Goal: Task Accomplishment & Management: Manage account settings

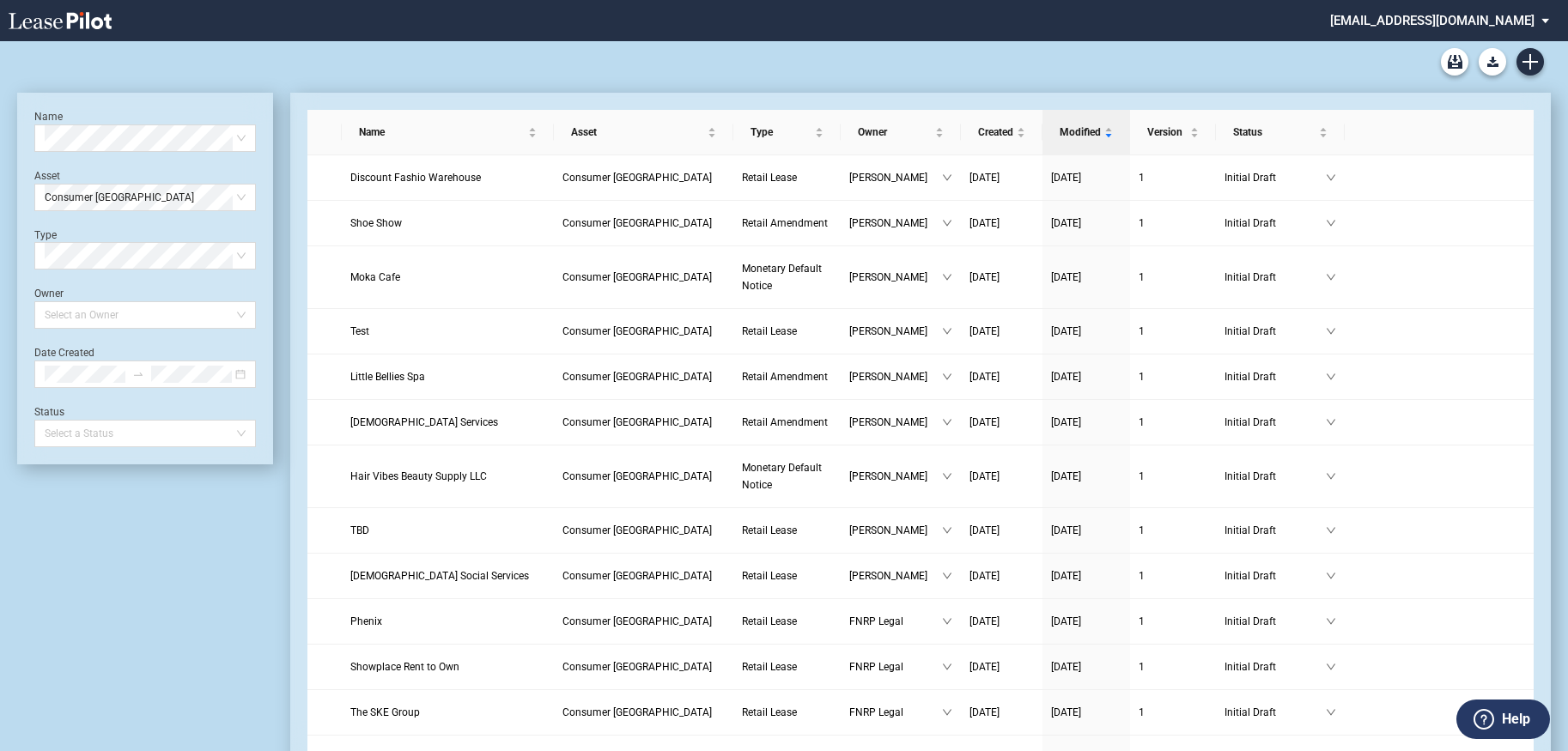
click at [1547, 21] on md-select "[EMAIL_ADDRESS][DOMAIN_NAME] Change Password 2-Factor Authentication Form Manag…" at bounding box center [1446, 19] width 235 height 39
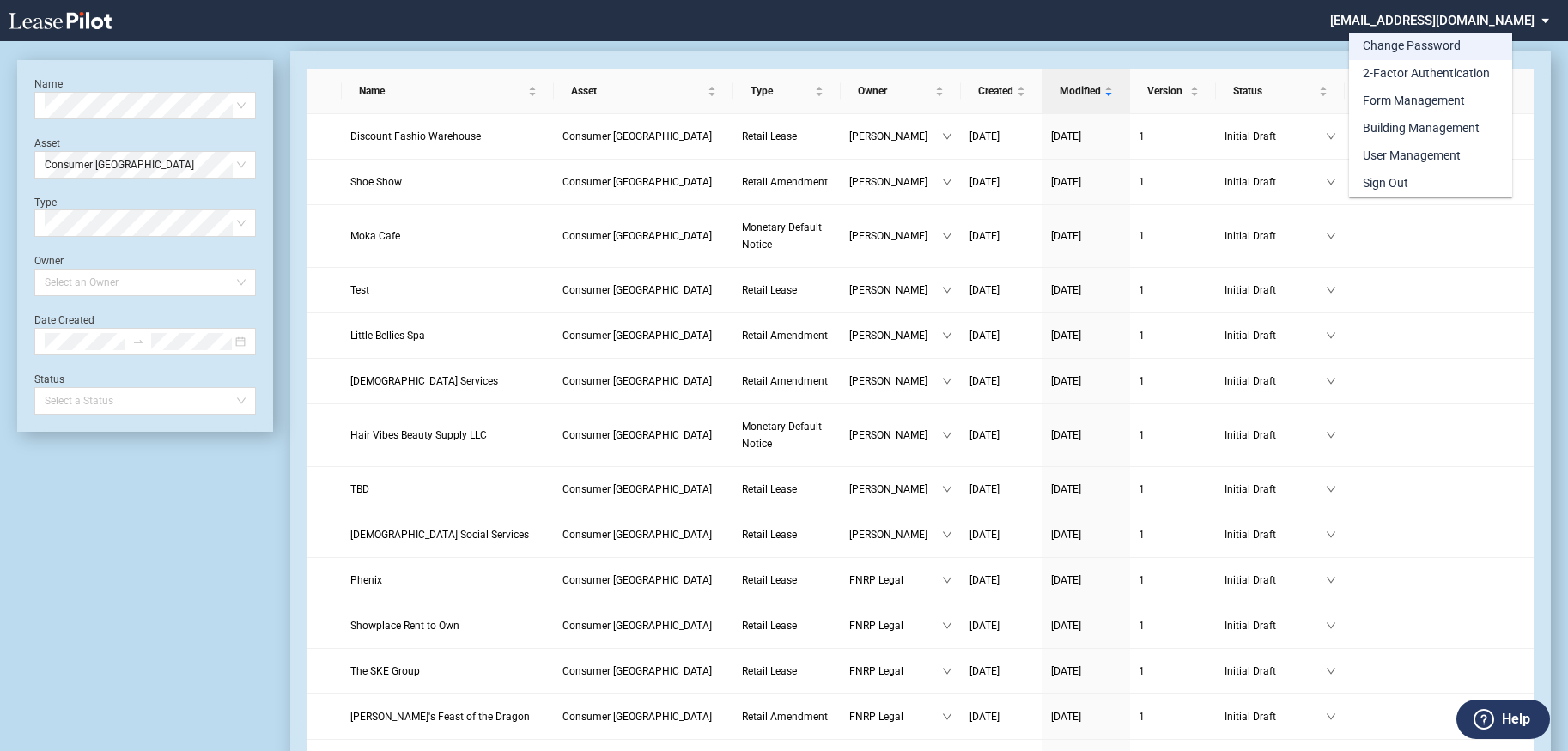
click at [1405, 44] on div "Change Password" at bounding box center [1412, 46] width 98 height 17
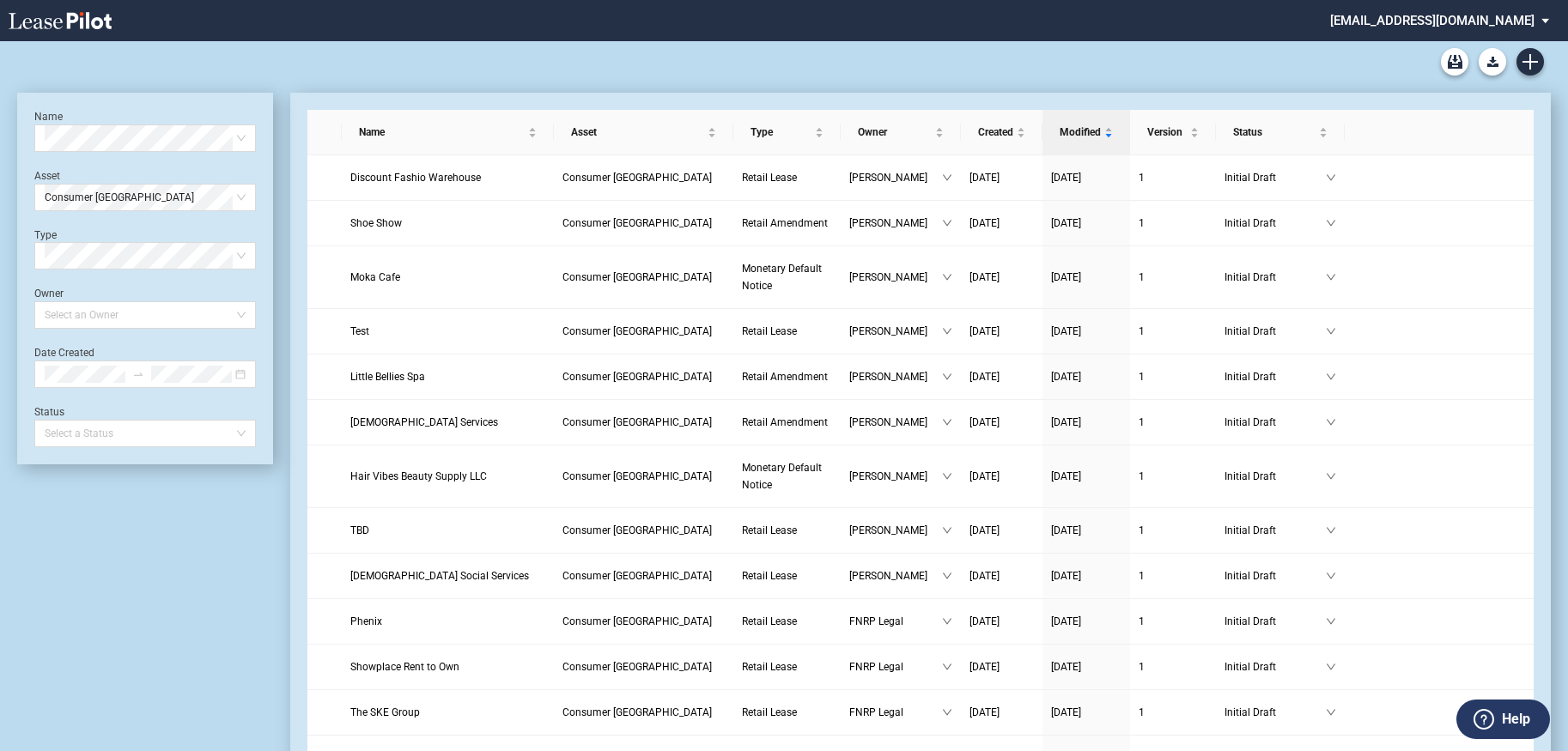
scroll to position [41, 0]
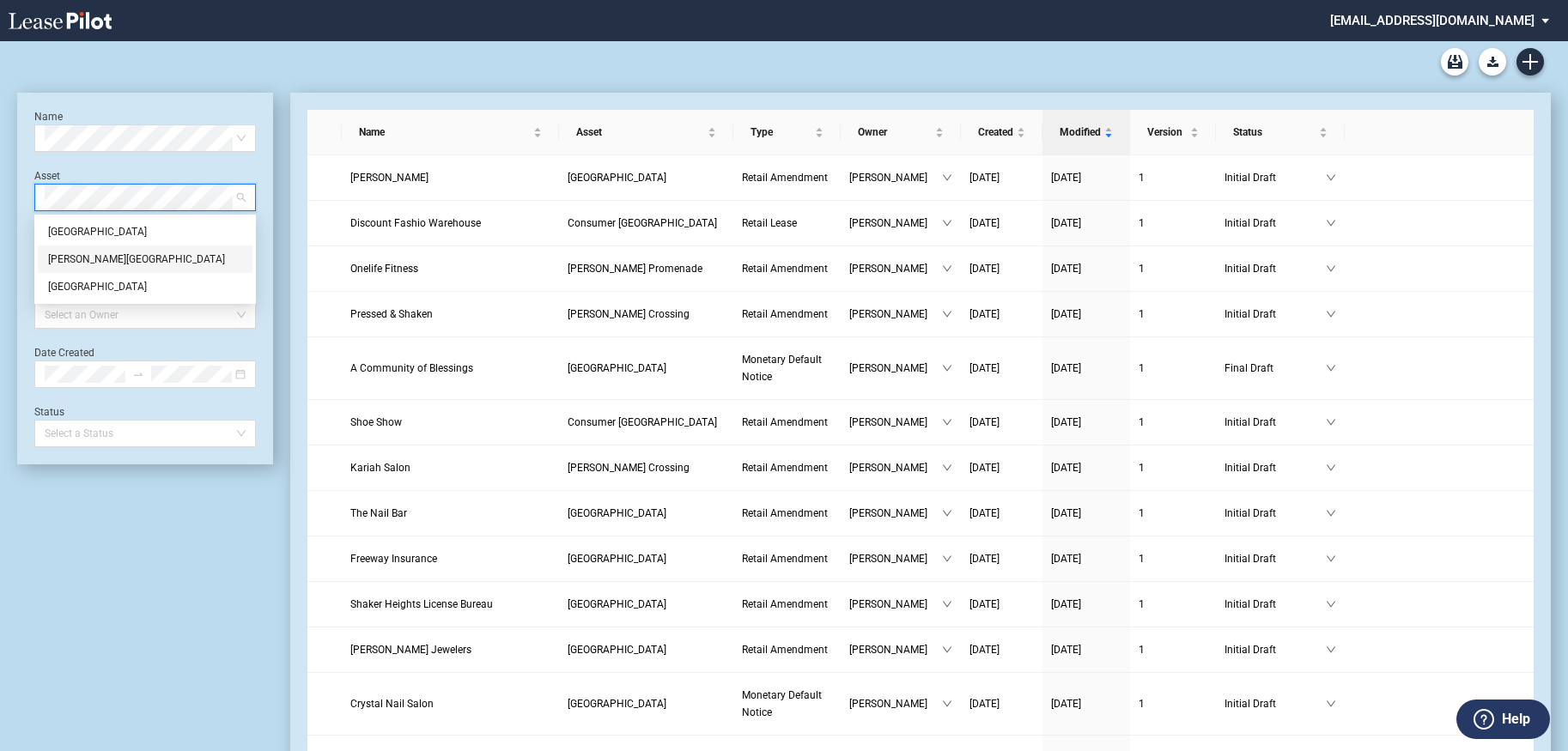
click at [189, 258] on div "Townes Crossing" at bounding box center [144, 259] width 194 height 17
